Goal: Information Seeking & Learning: Learn about a topic

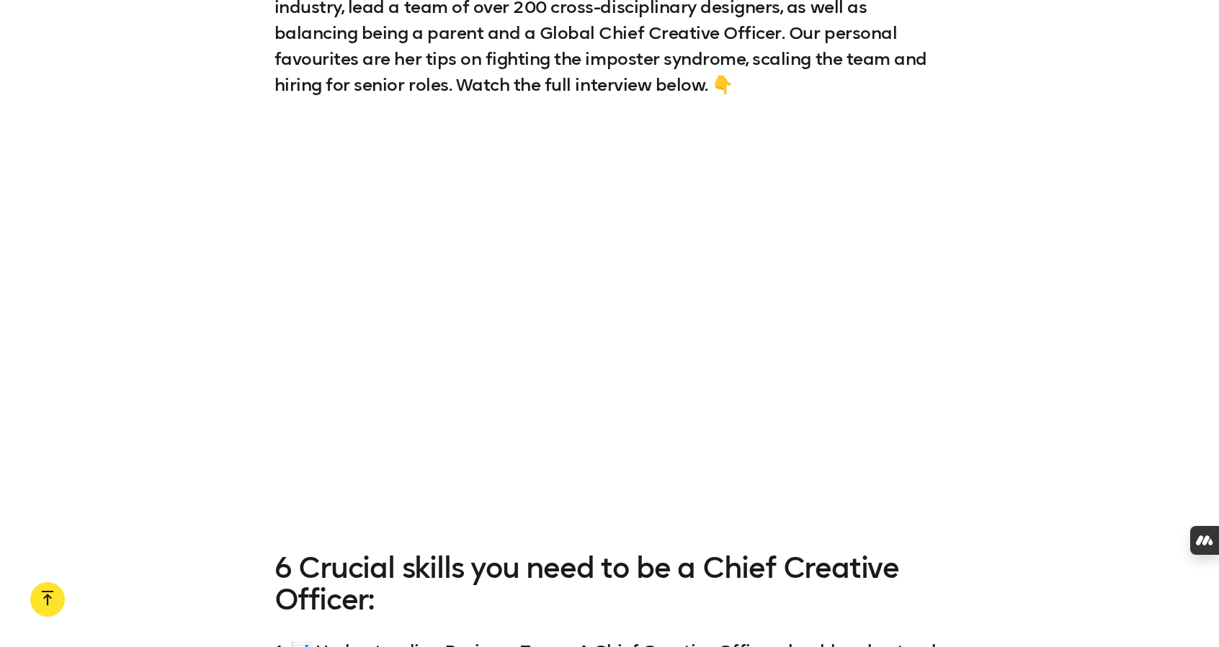
scroll to position [1503, 0]
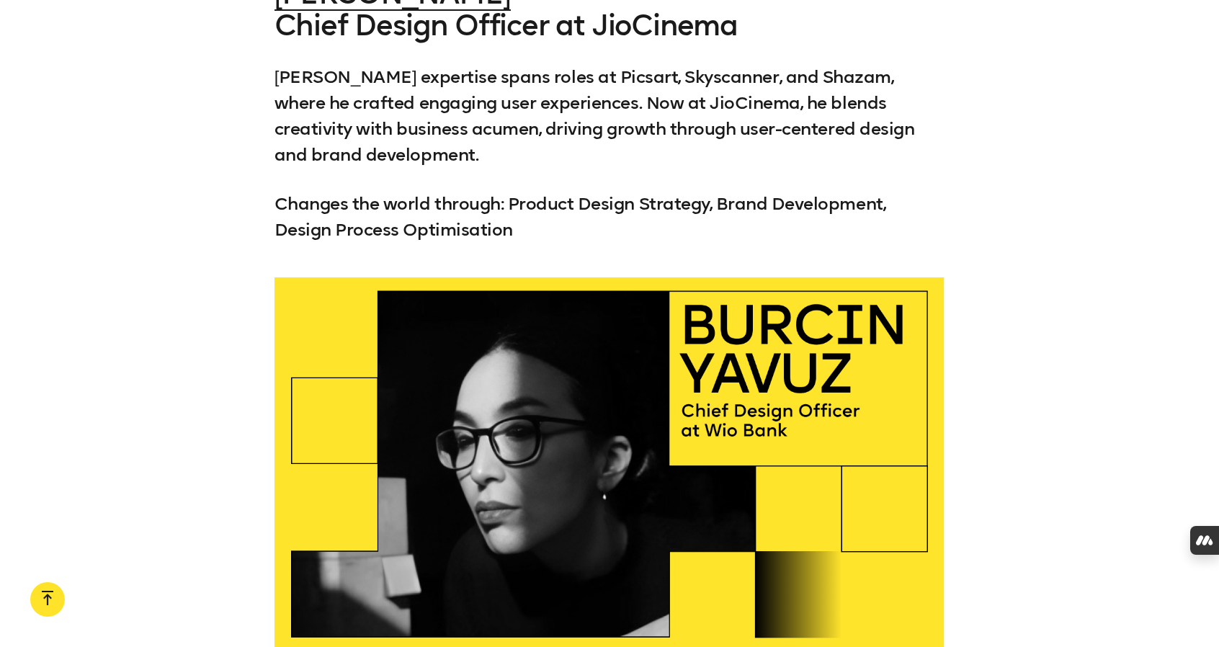
scroll to position [32714, 0]
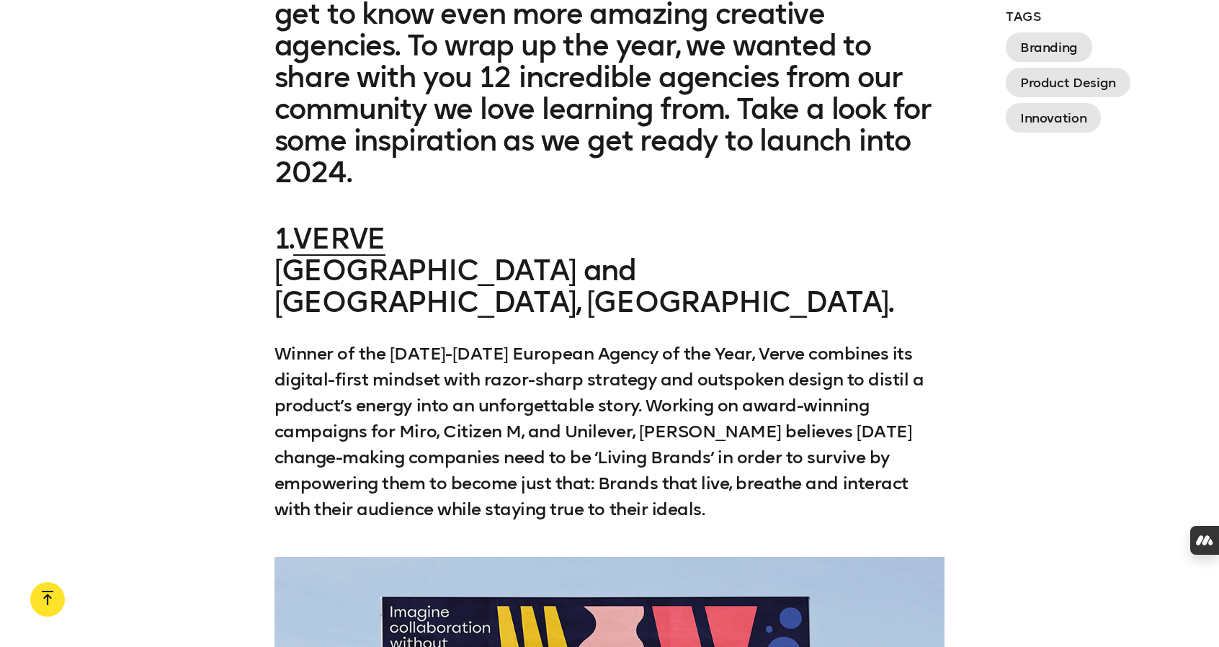
scroll to position [1233, 0]
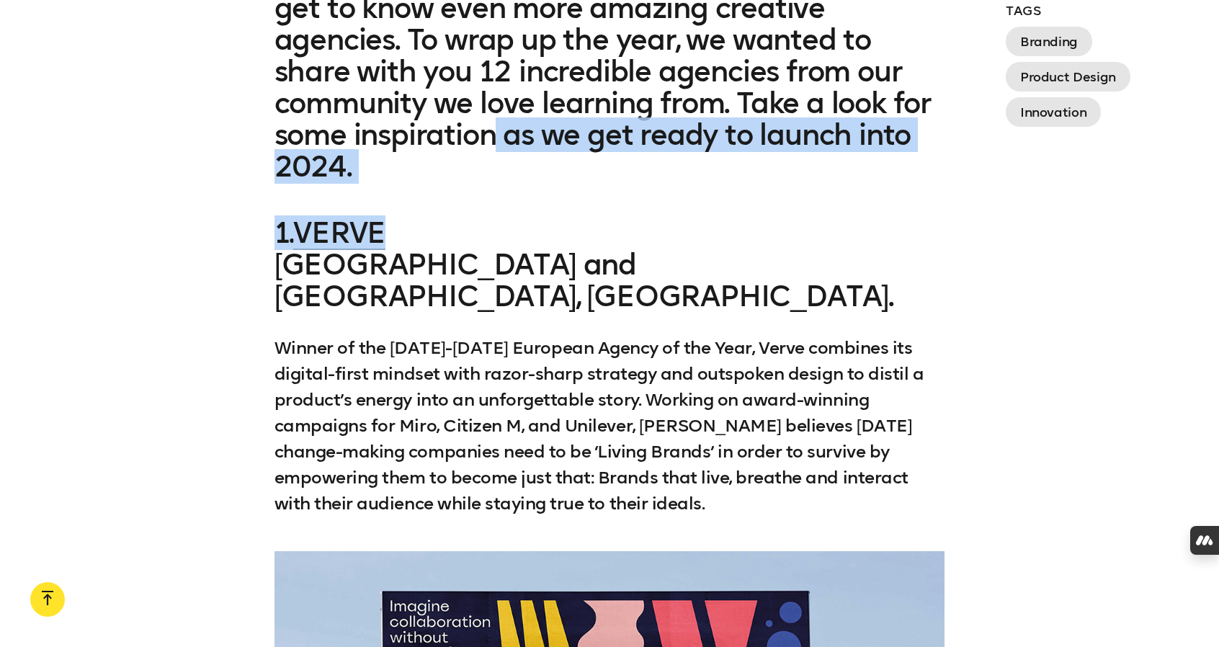
drag, startPoint x: 350, startPoint y: 204, endPoint x: 446, endPoint y: 152, distance: 109.6
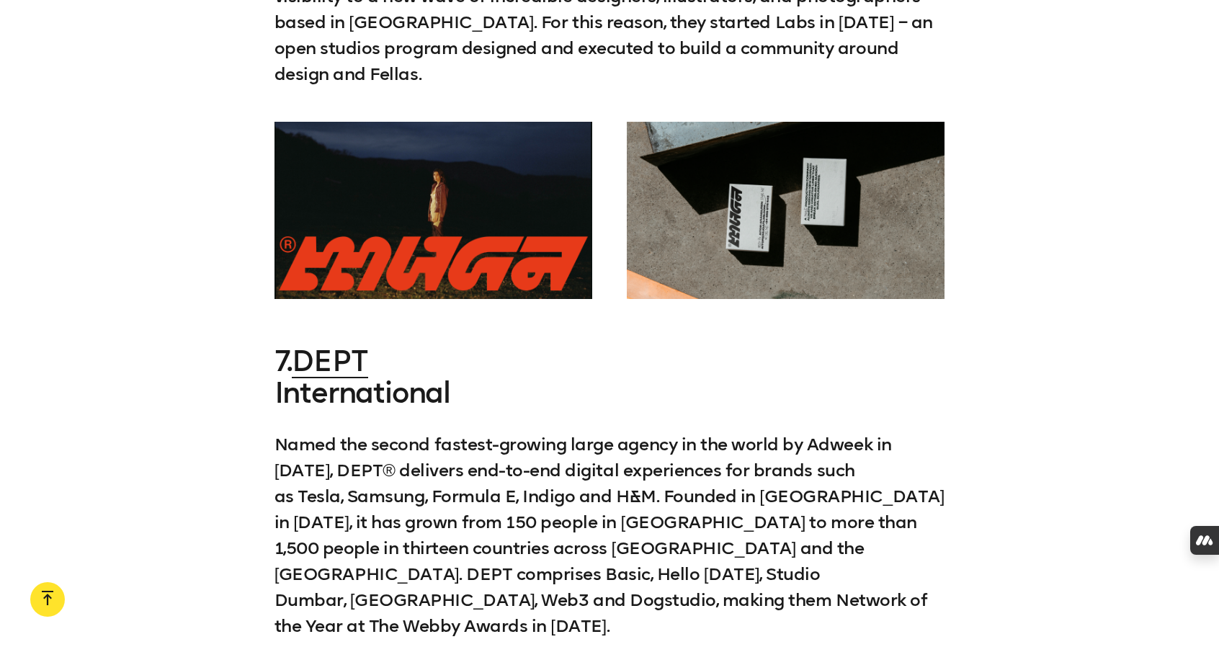
scroll to position [6032, 0]
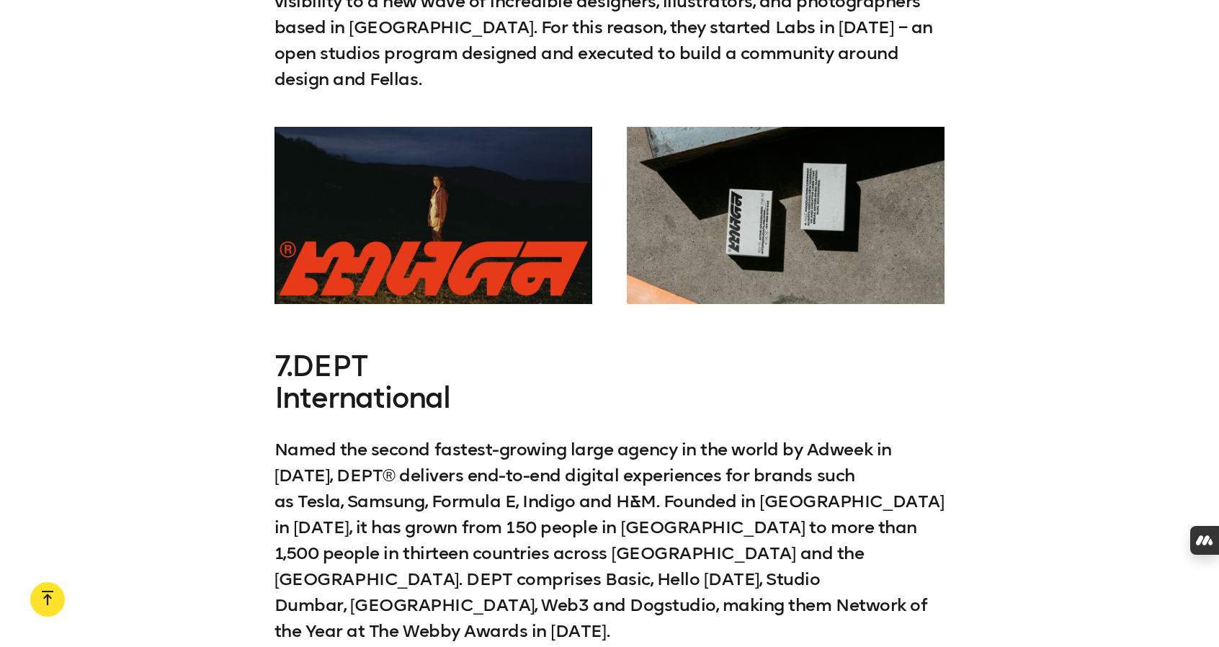
click at [332, 349] on link "DEPT" at bounding box center [330, 366] width 76 height 35
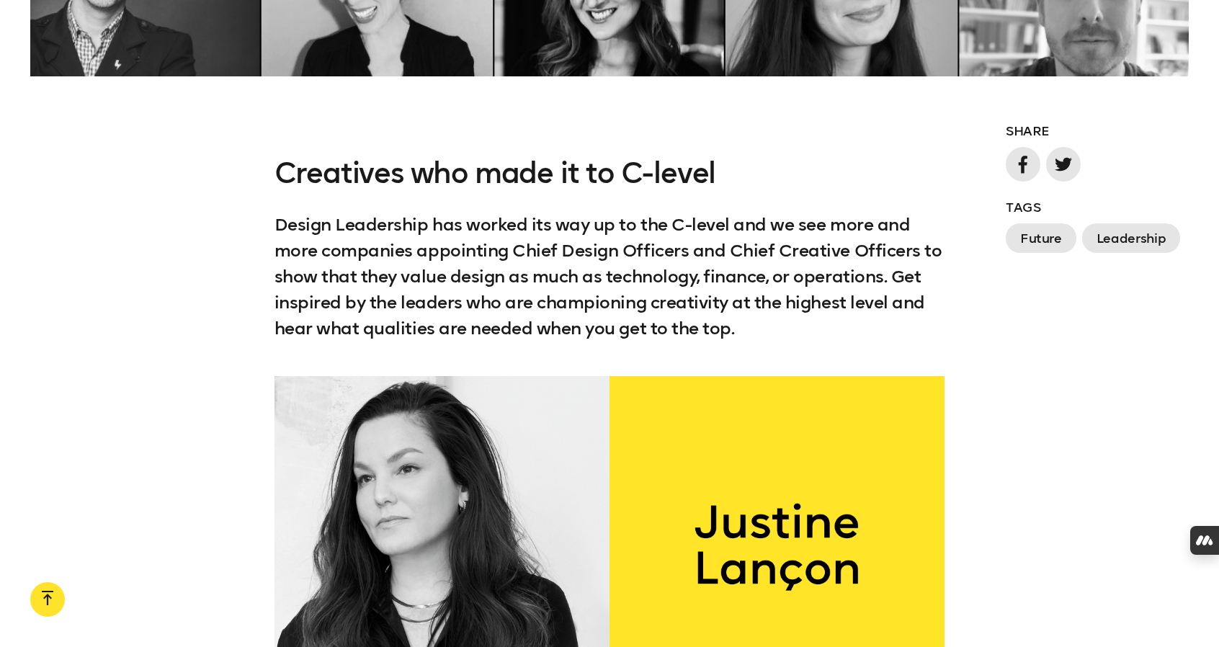
scroll to position [1513, 0]
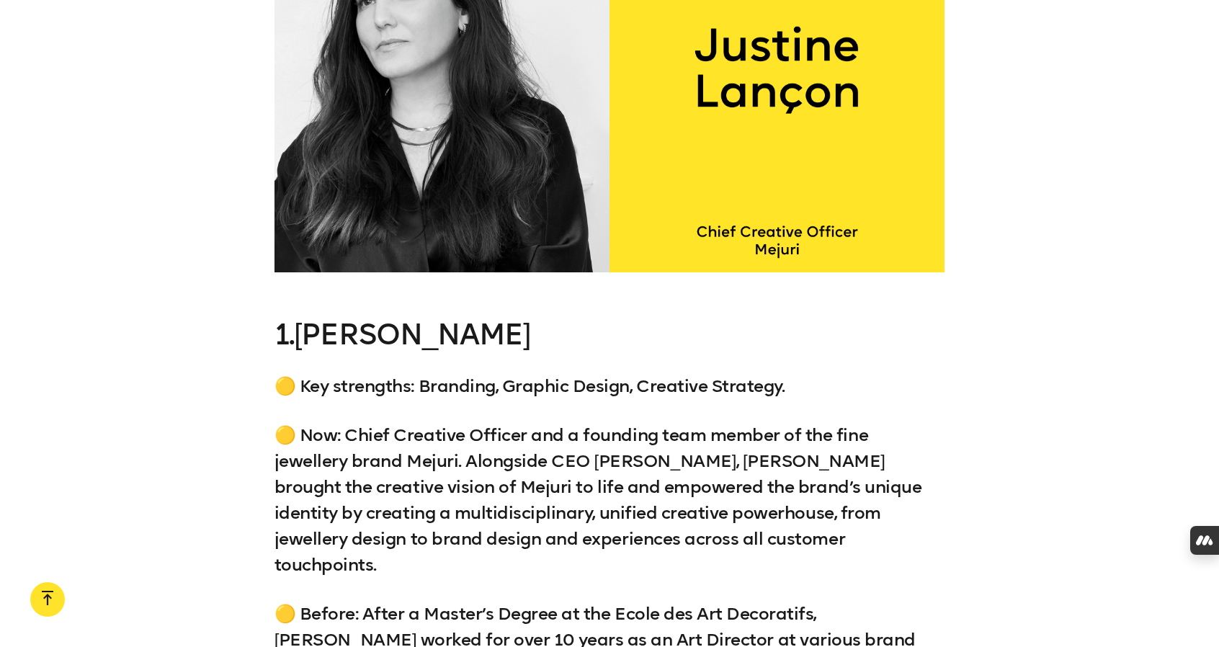
click at [356, 334] on link "Justine Lançon" at bounding box center [412, 334] width 236 height 35
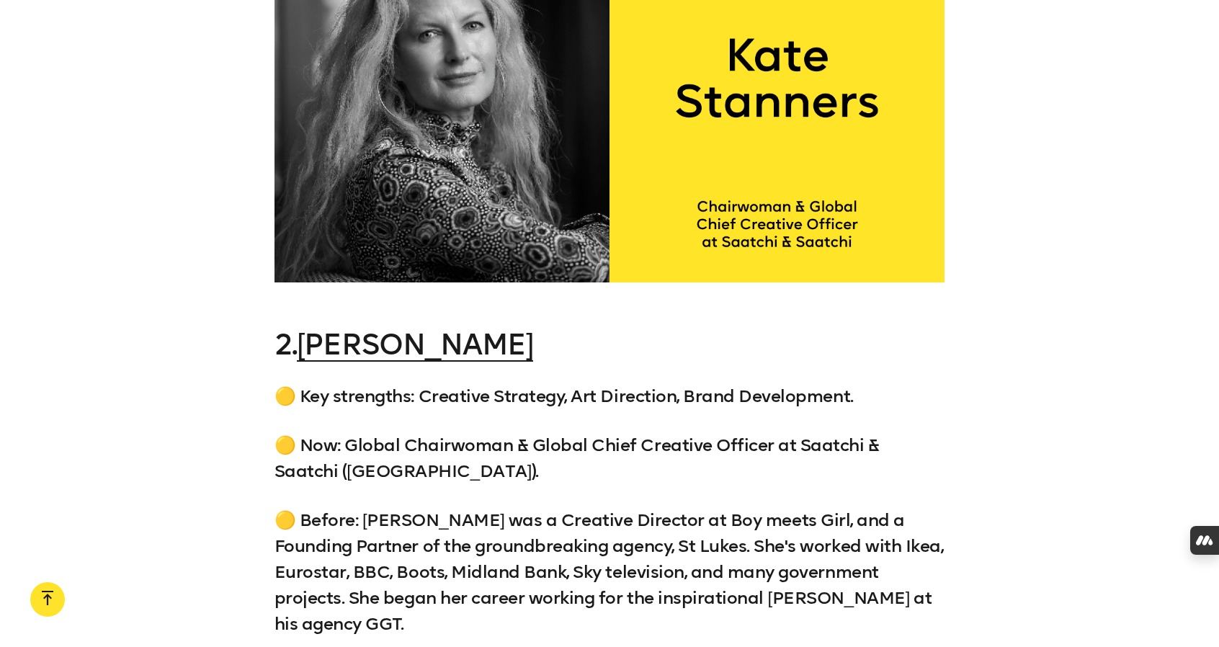
scroll to position [2861, 0]
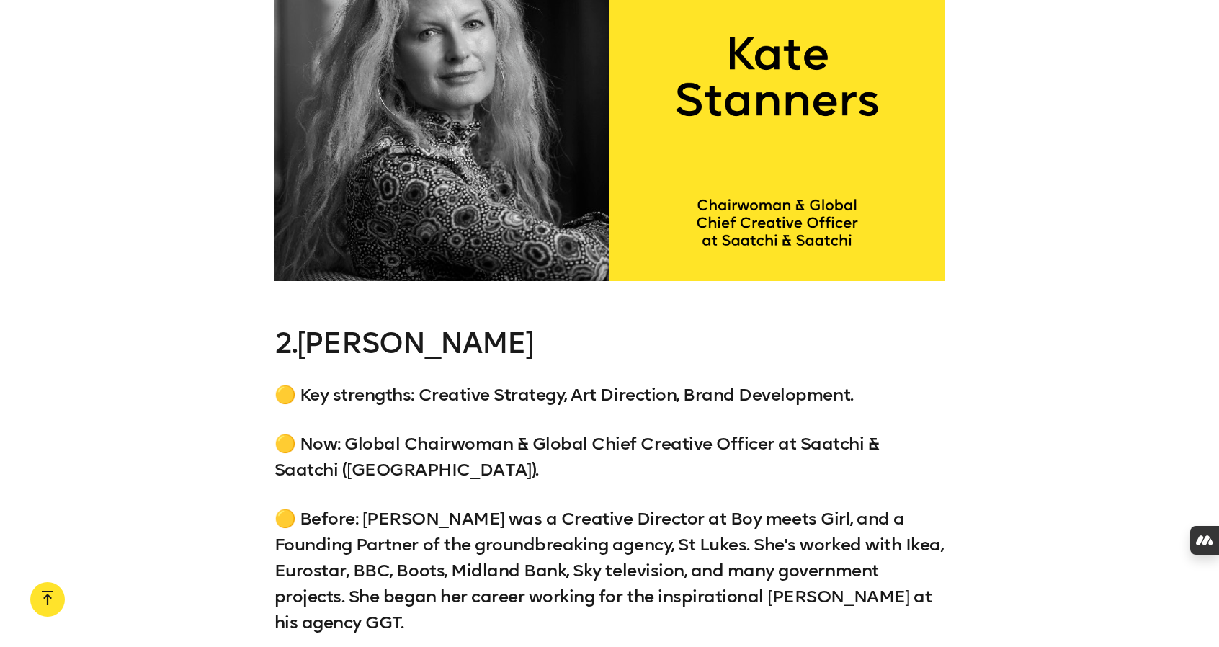
click at [466, 326] on link "Kate Stanners" at bounding box center [415, 343] width 236 height 35
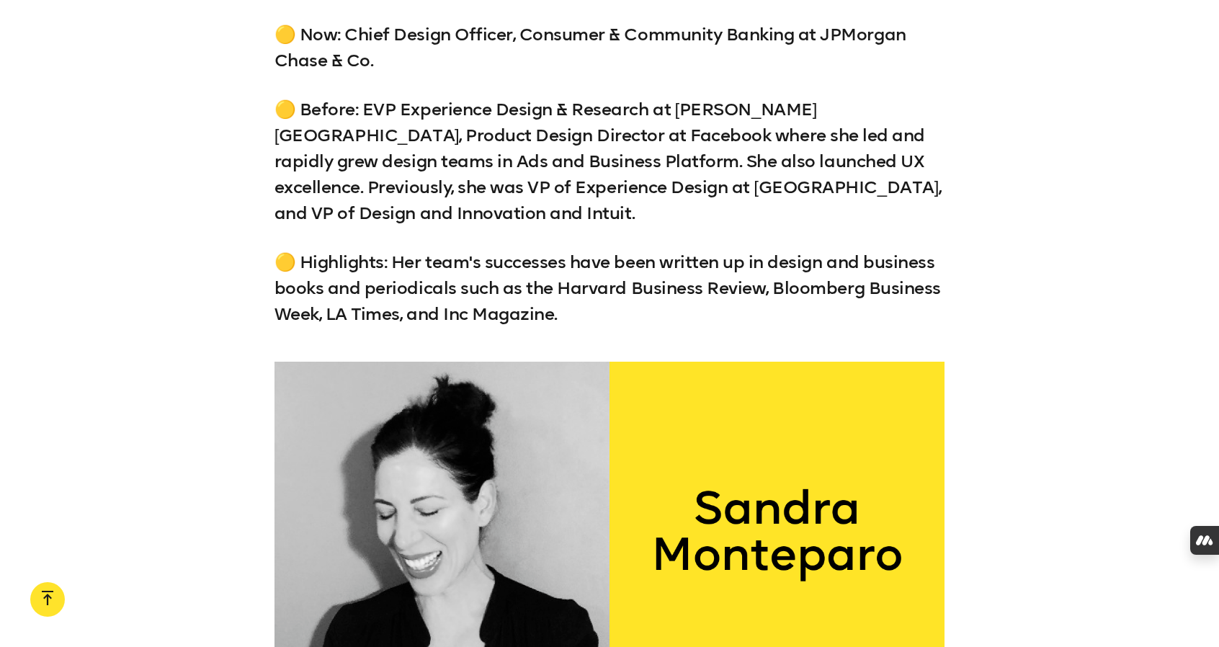
scroll to position [24202, 0]
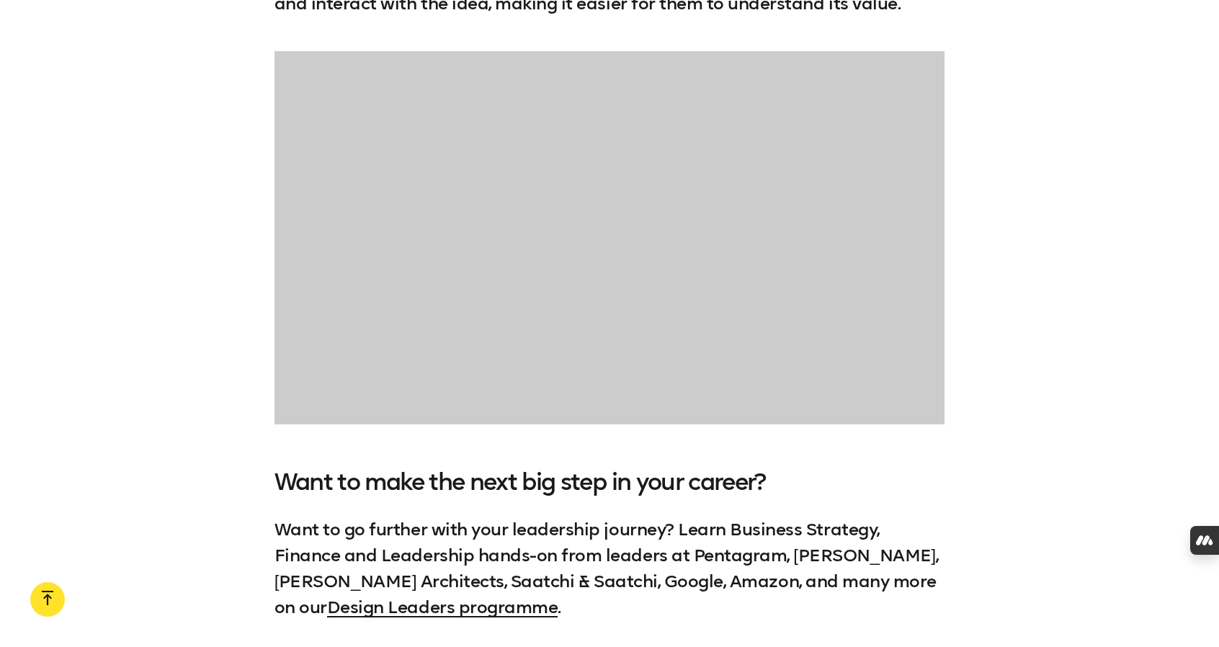
scroll to position [2858, 0]
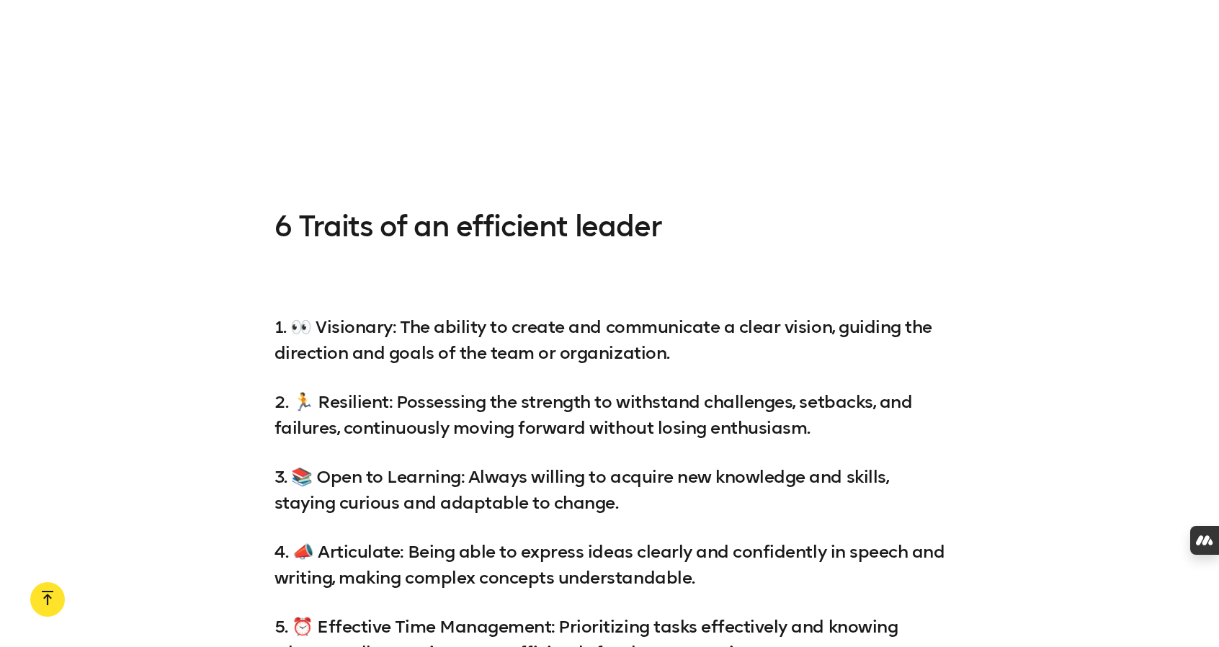
scroll to position [1957, 0]
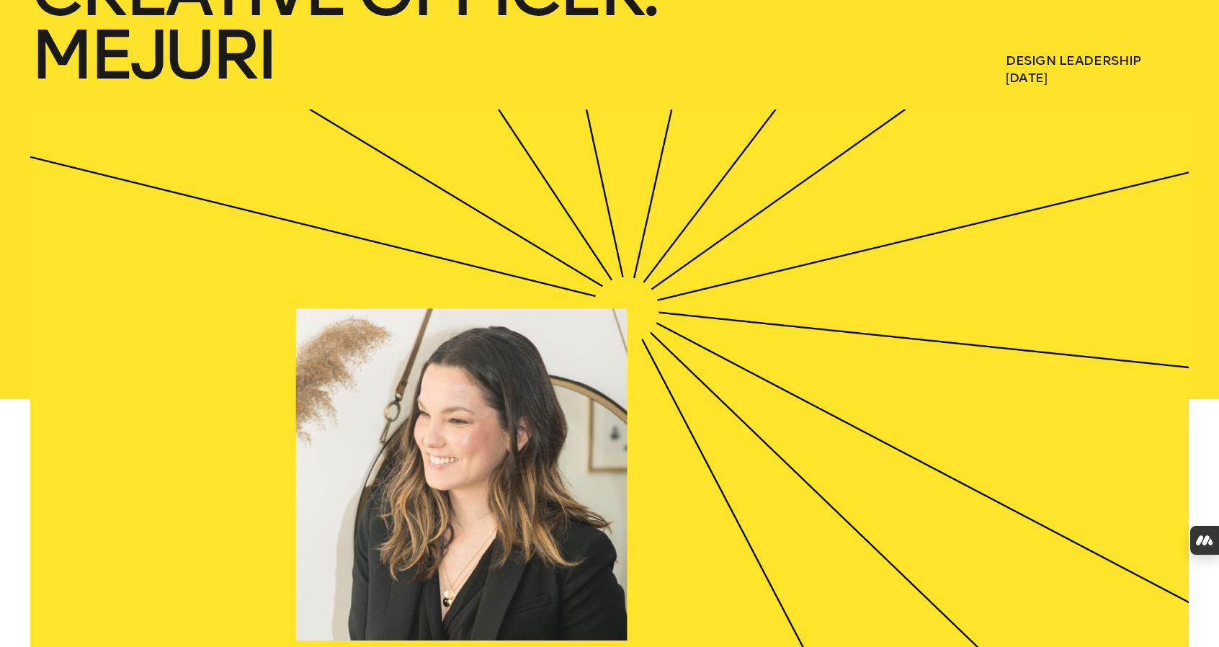
scroll to position [408, 0]
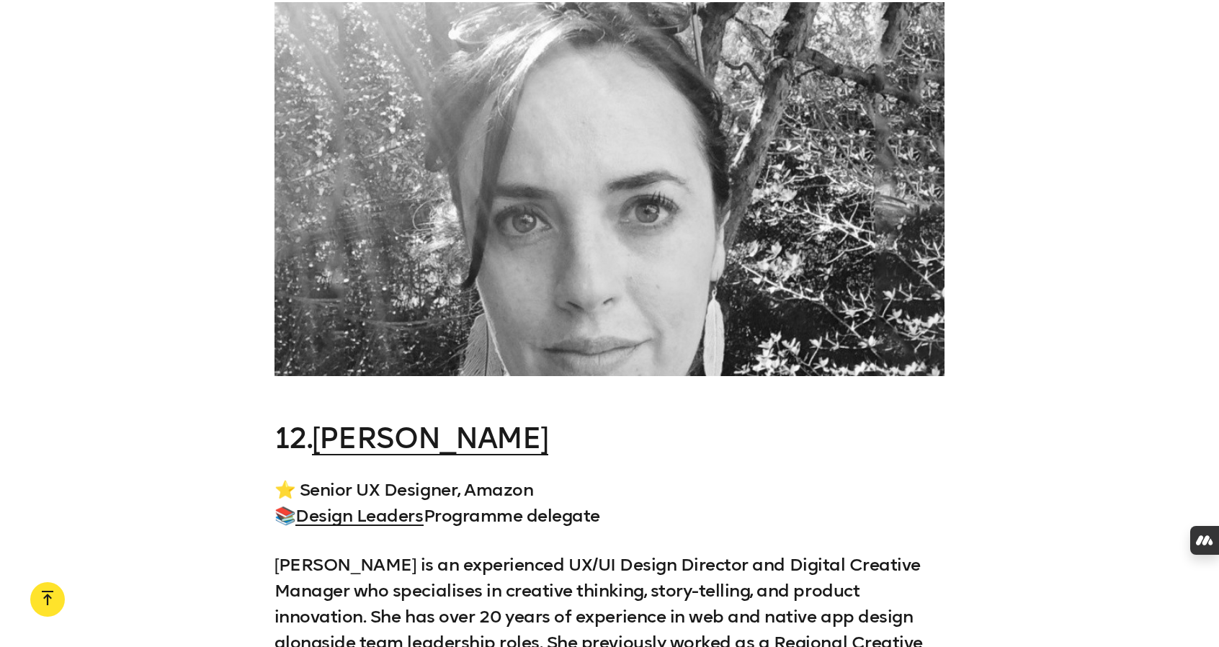
scroll to position [10058, 0]
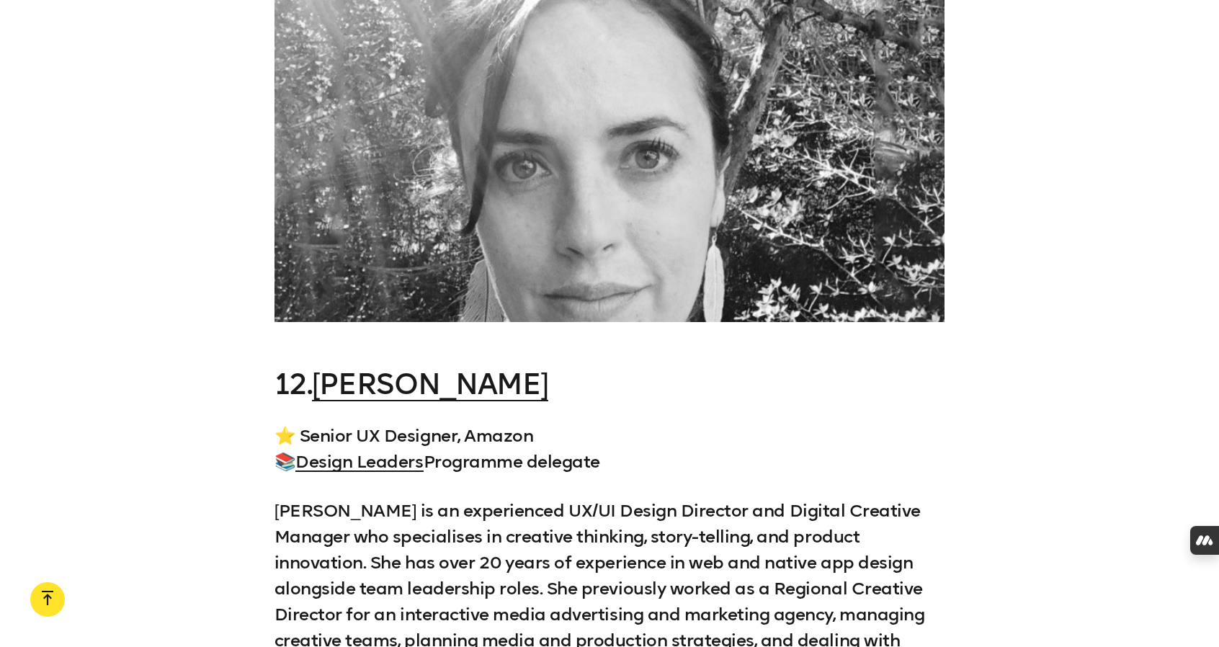
drag, startPoint x: 389, startPoint y: 197, endPoint x: 791, endPoint y: 182, distance: 402.4
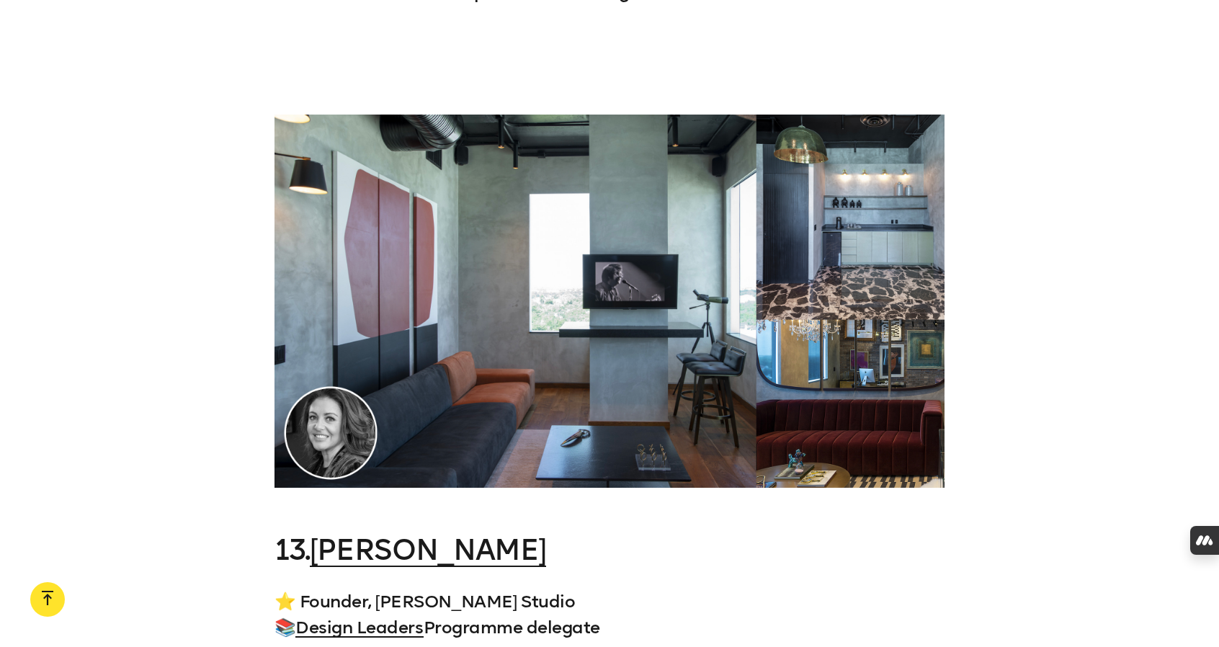
scroll to position [10779, 0]
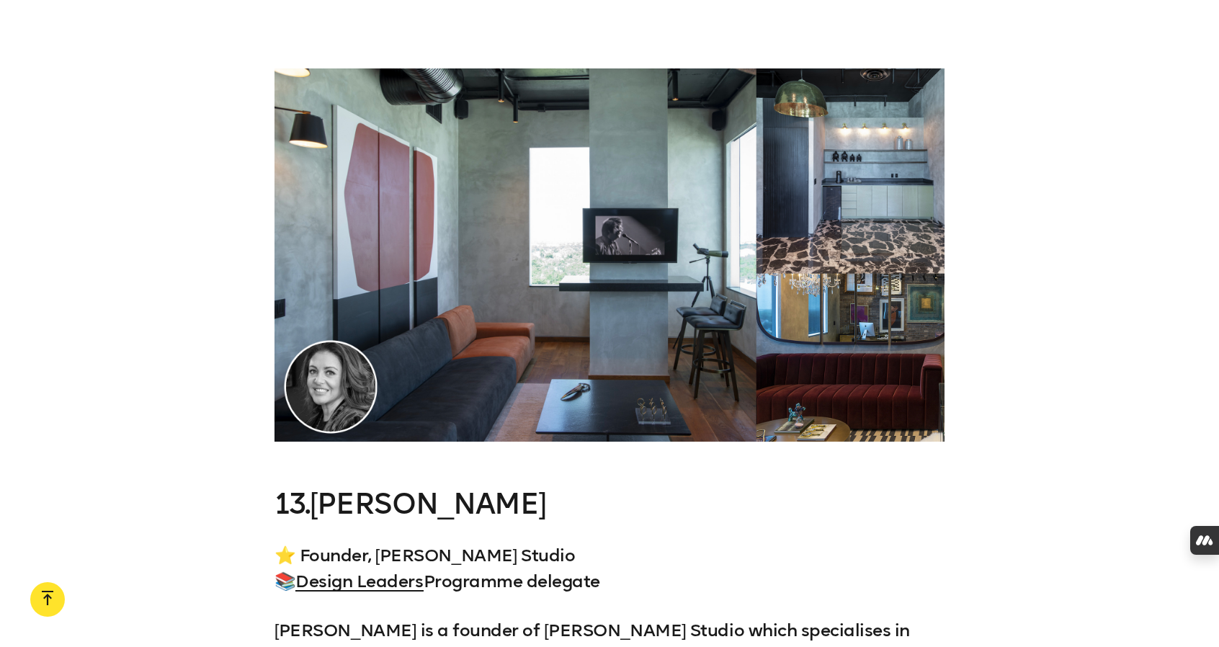
click at [787, 488] on h3 "13. [PERSON_NAME]" at bounding box center [610, 504] width 671 height 32
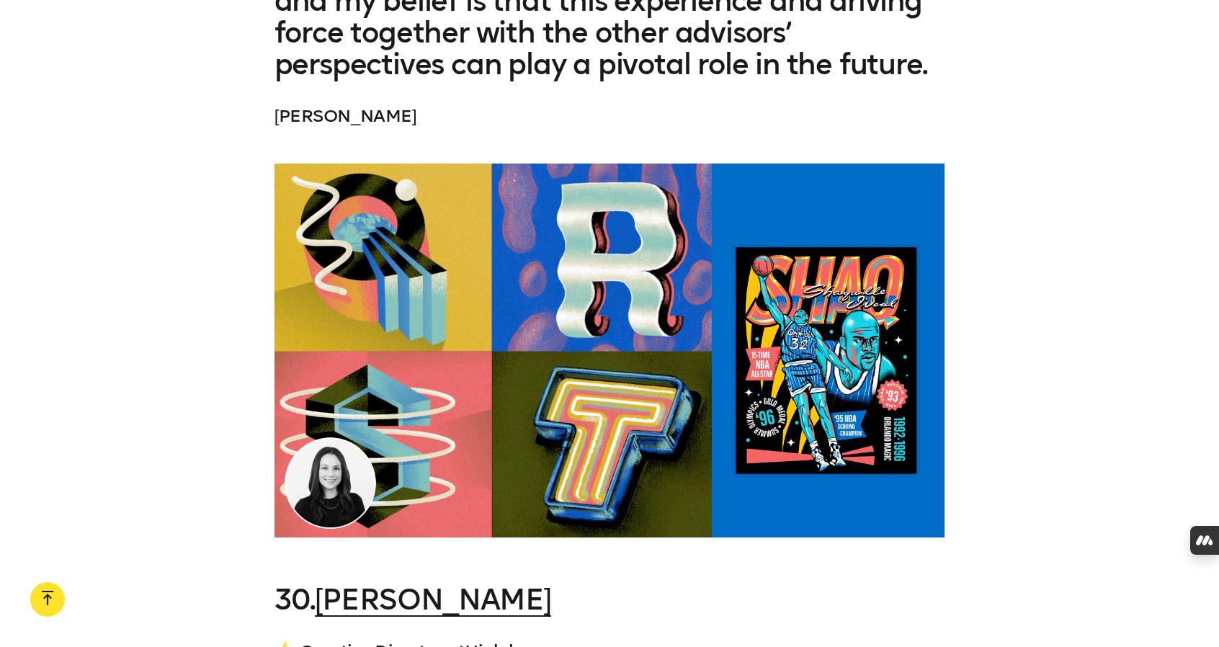
scroll to position [24681, 0]
